Goal: Transaction & Acquisition: Book appointment/travel/reservation

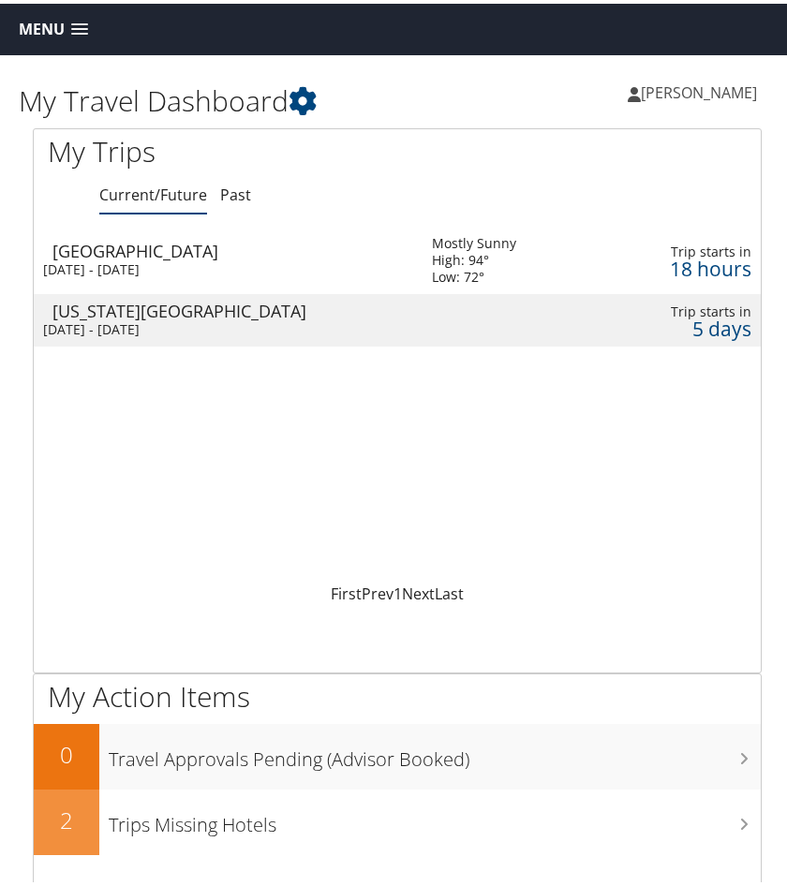
click at [80, 16] on link "Menu" at bounding box center [53, 25] width 88 height 31
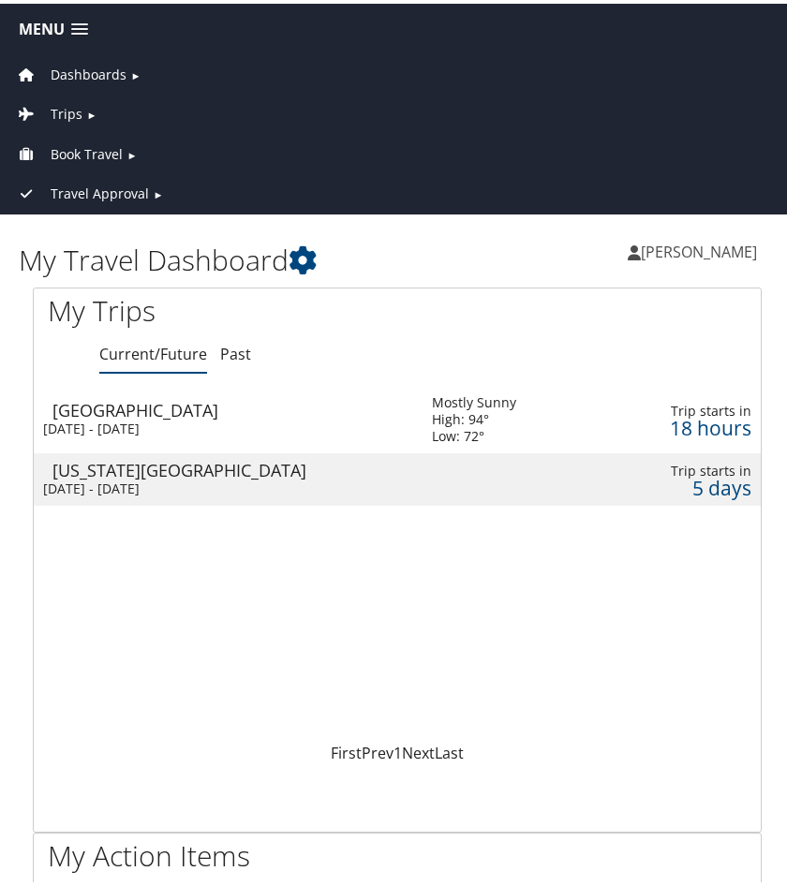
click at [123, 145] on link "Book Travel ►" at bounding box center [397, 146] width 785 height 39
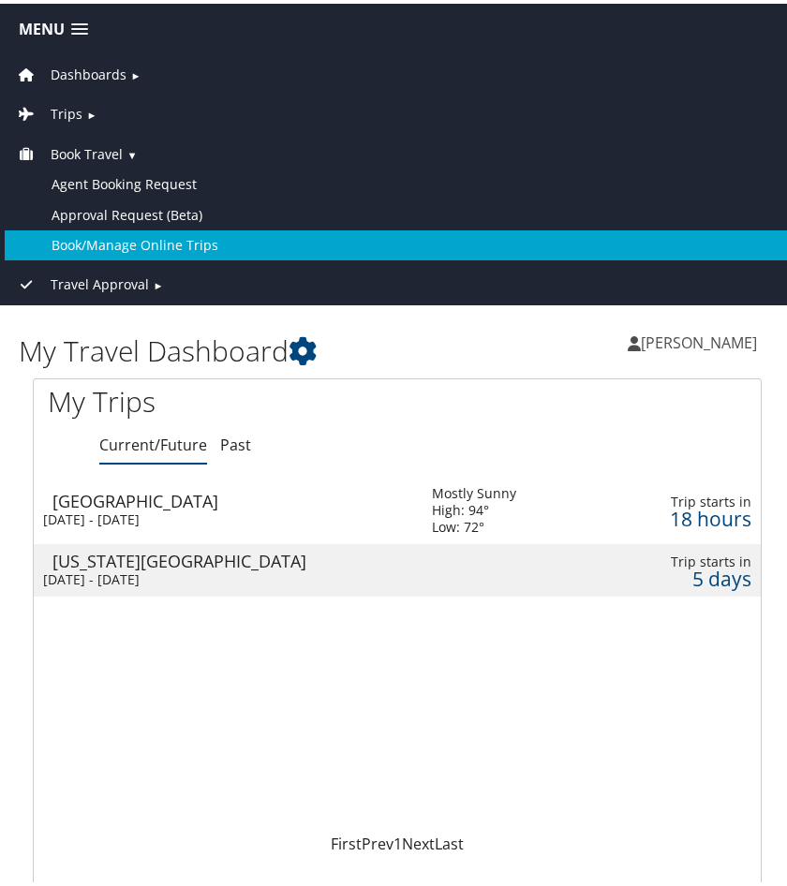
click at [136, 227] on link "Book/Manage Online Trips" at bounding box center [397, 242] width 785 height 30
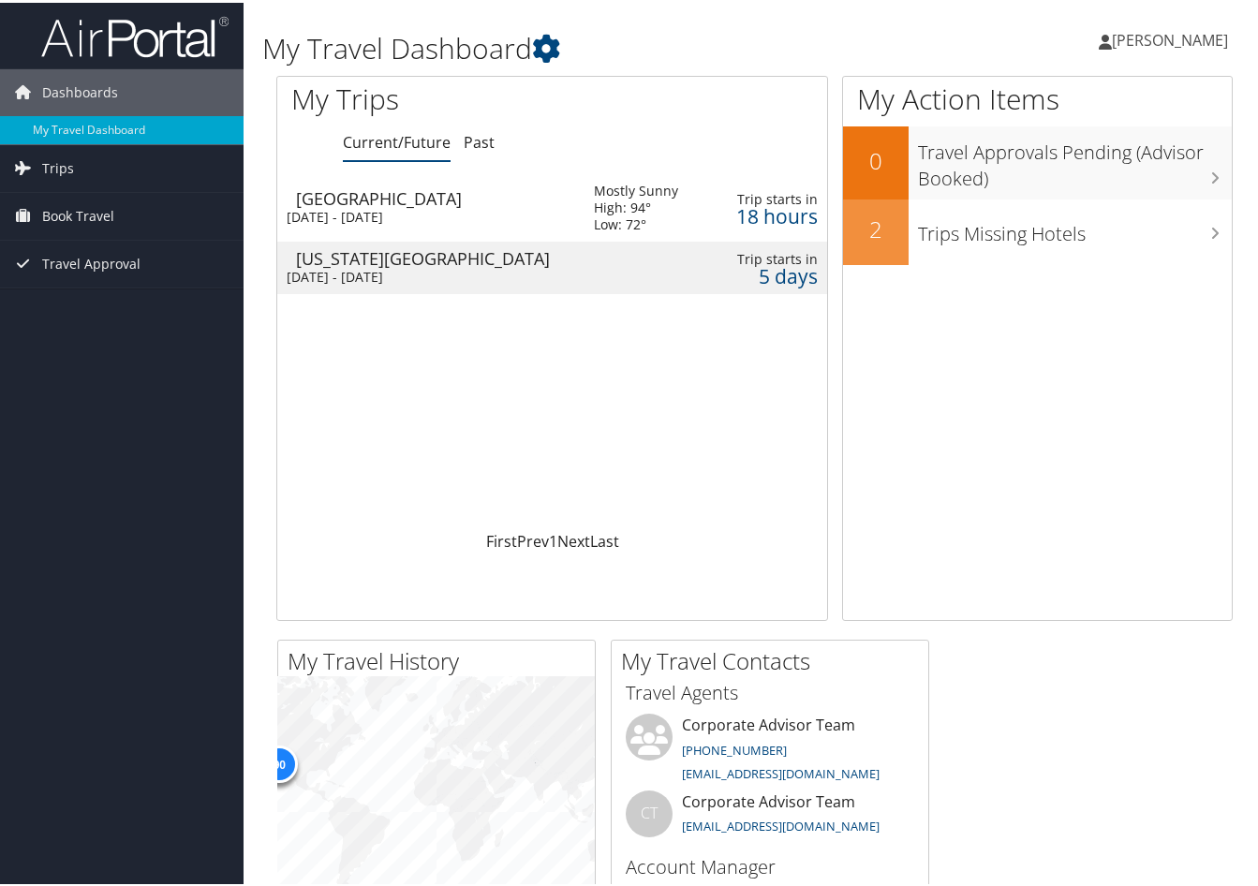
click at [786, 21] on link "[PERSON_NAME]" at bounding box center [1173, 37] width 148 height 56
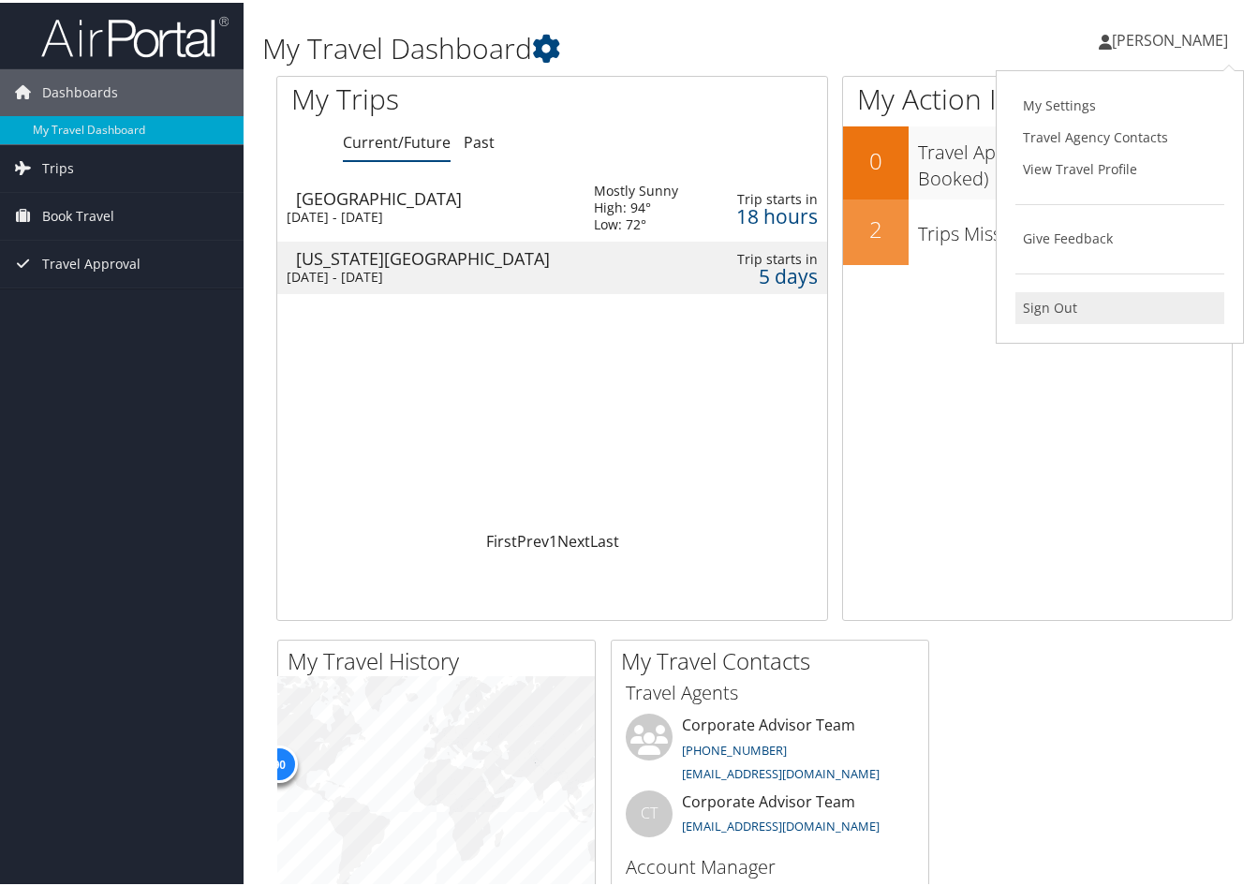
click at [786, 303] on link "Sign Out" at bounding box center [1120, 306] width 209 height 32
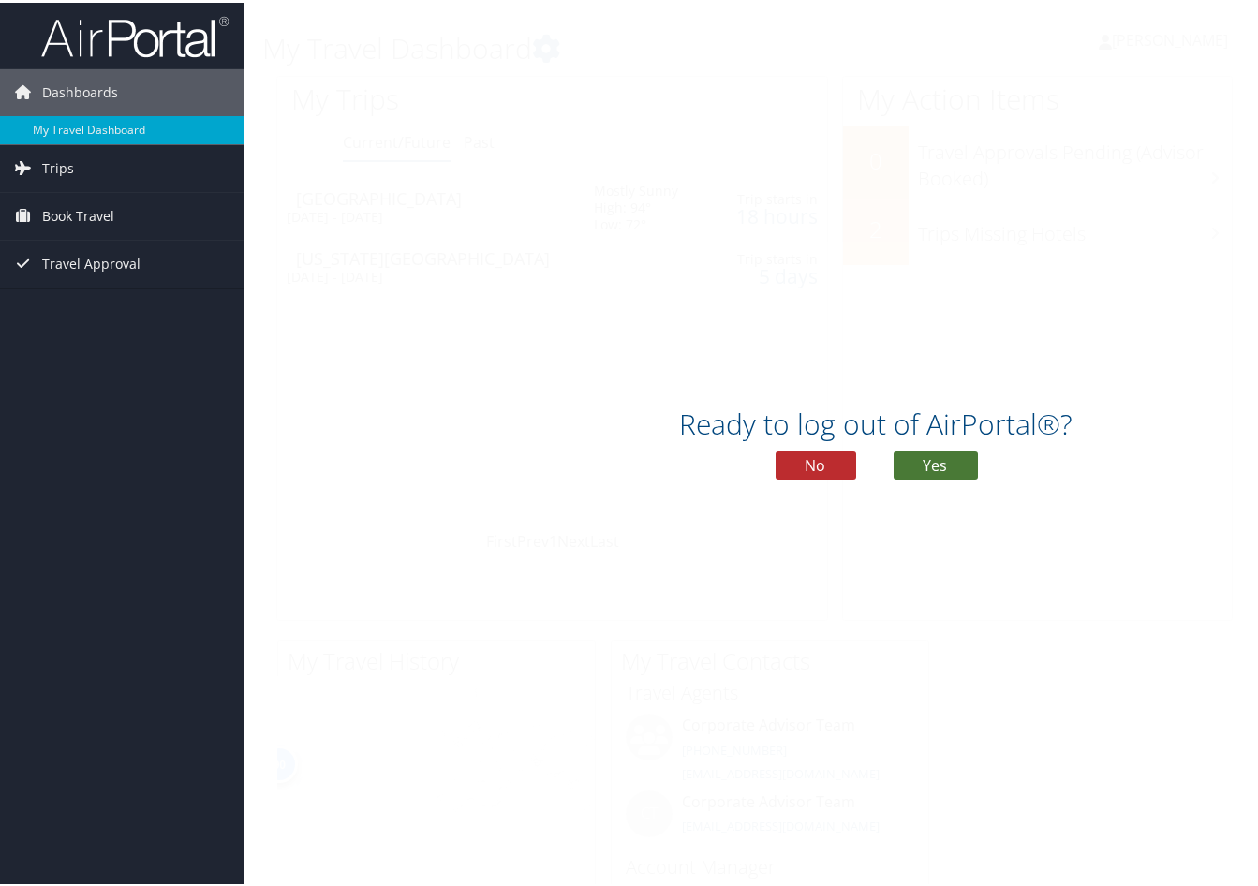
click at [786, 454] on button "Yes" at bounding box center [936, 463] width 84 height 28
